Goal: Browse casually

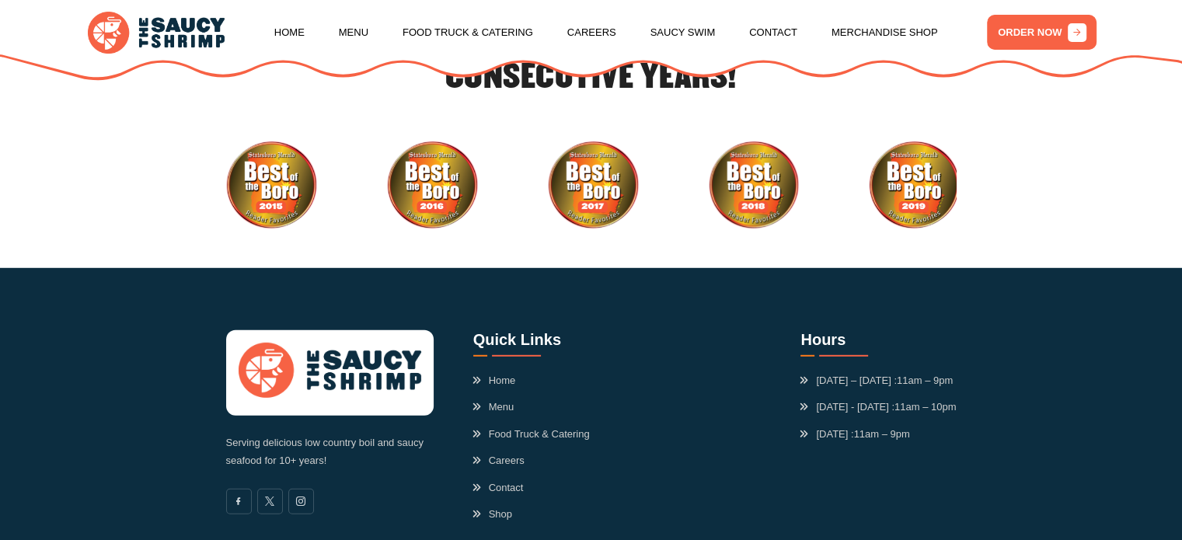
scroll to position [4351, 0]
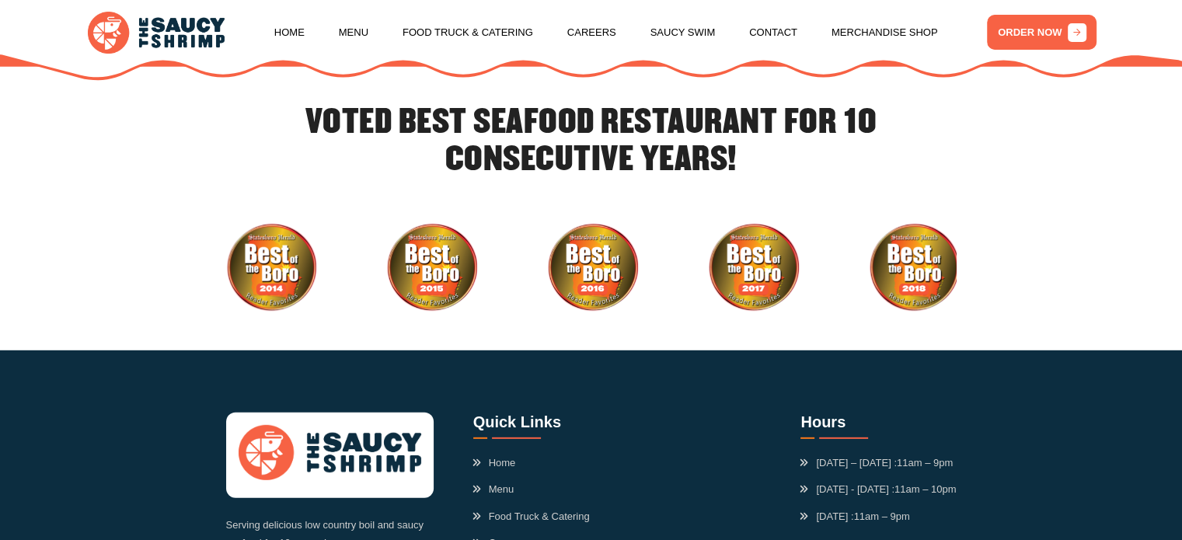
scroll to position [4351, 0]
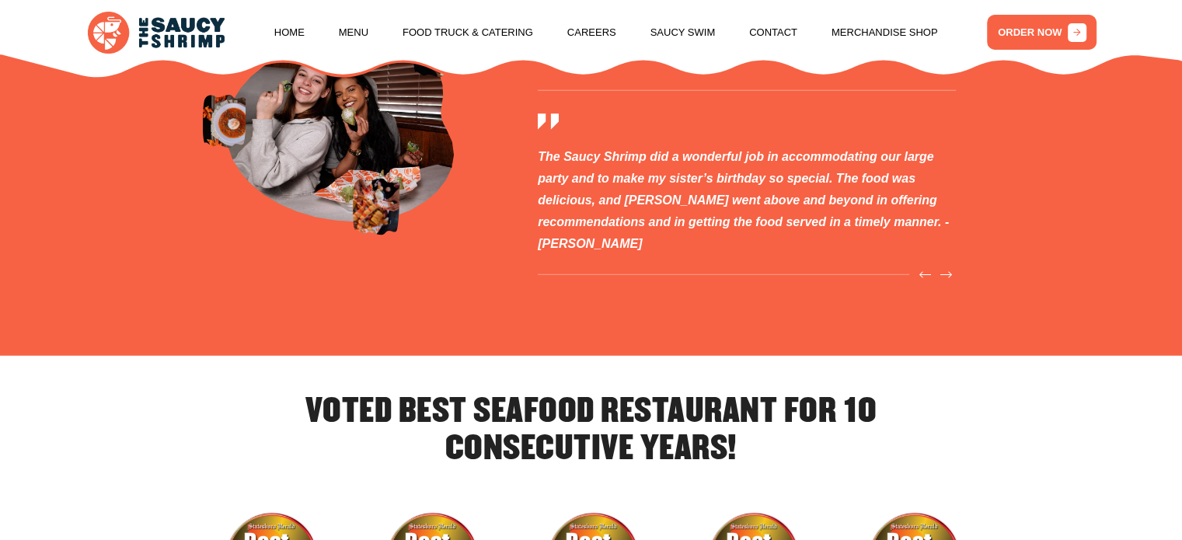
scroll to position [4351, 0]
